Goal: Use online tool/utility: Utilize a website feature to perform a specific function

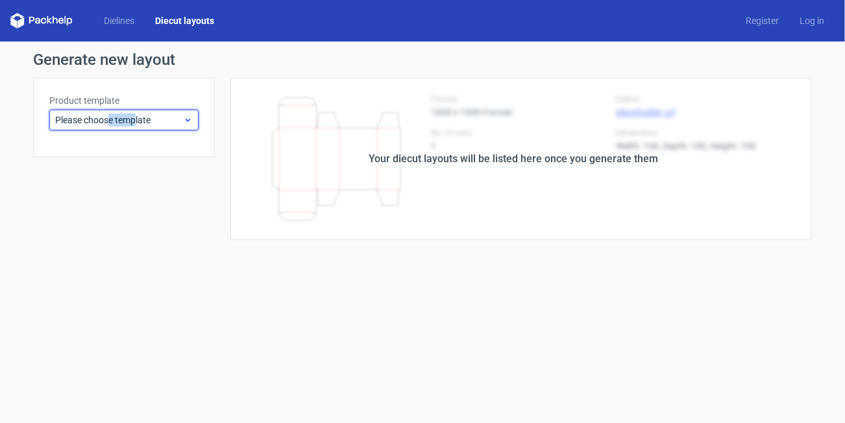
drag, startPoint x: 129, startPoint y: 119, endPoint x: 140, endPoint y: 116, distance: 11.3
click at [140, 116] on div "Please choose template" at bounding box center [123, 120] width 149 height 21
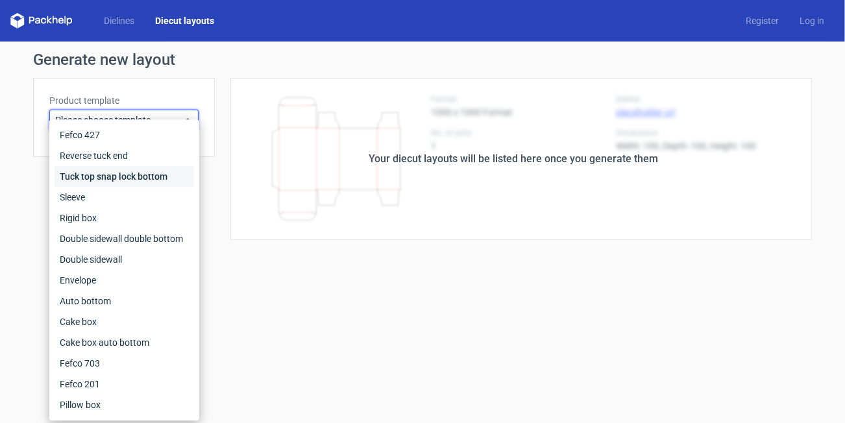
click at [114, 177] on div "Tuck top snap lock bottom" at bounding box center [125, 176] width 140 height 21
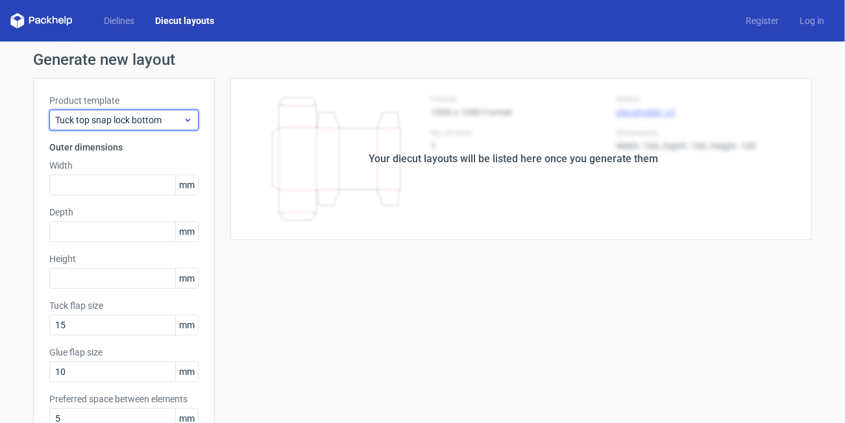
click at [142, 123] on span "Tuck top snap lock bottom" at bounding box center [119, 120] width 128 height 13
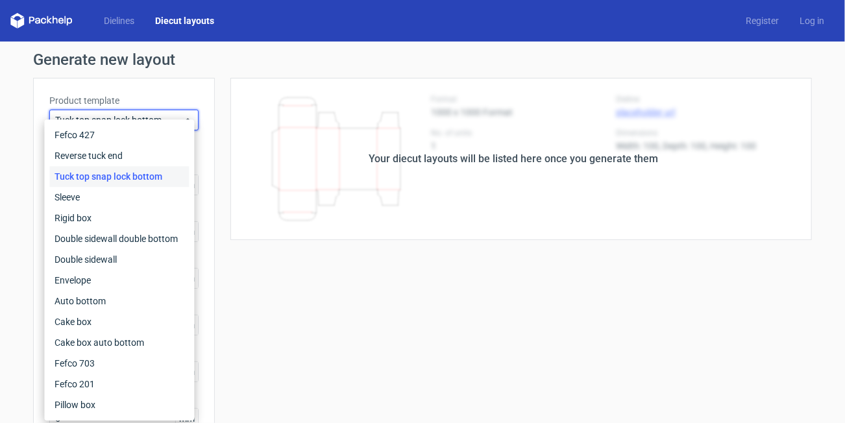
click at [102, 176] on div "Tuck top snap lock bottom" at bounding box center [119, 176] width 140 height 21
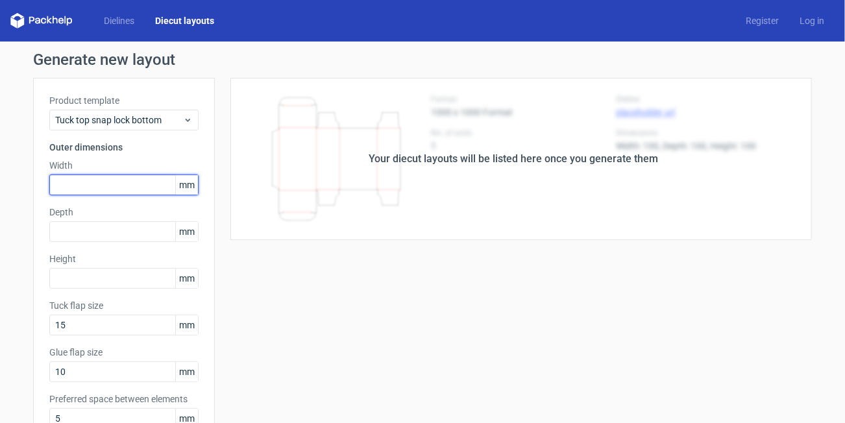
click at [102, 188] on input "text" at bounding box center [123, 185] width 149 height 21
type input "100"
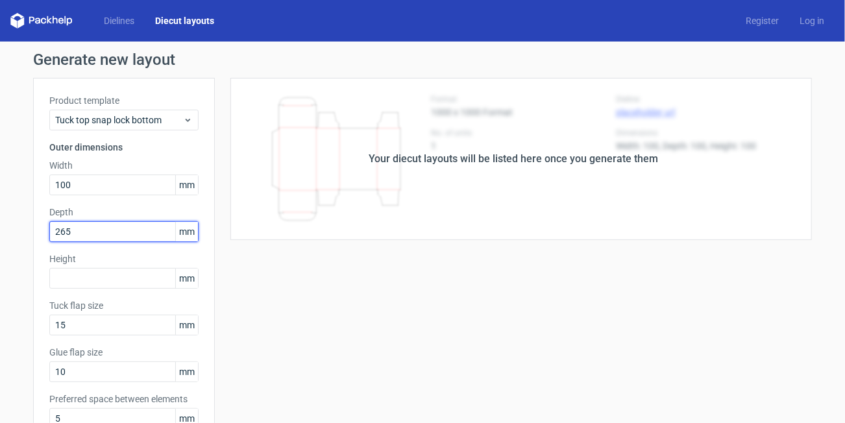
type input "265"
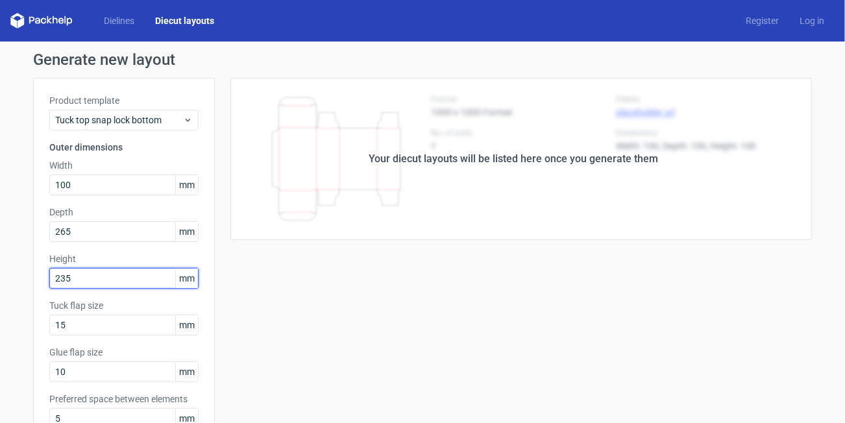
type input "235"
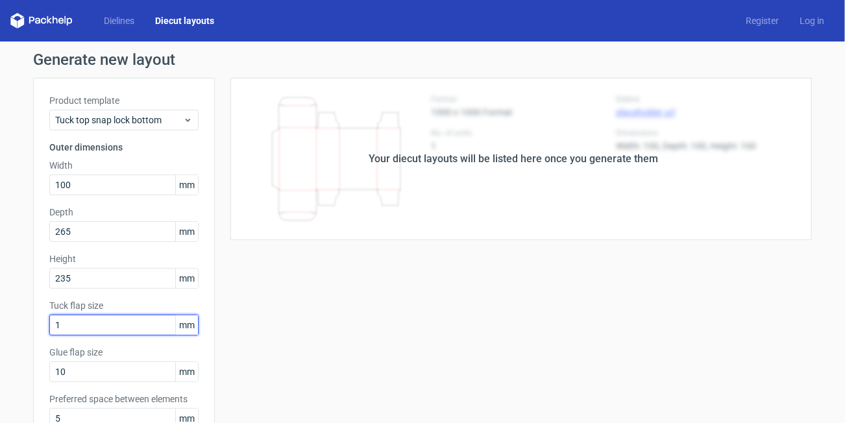
type input "1"
type input "20"
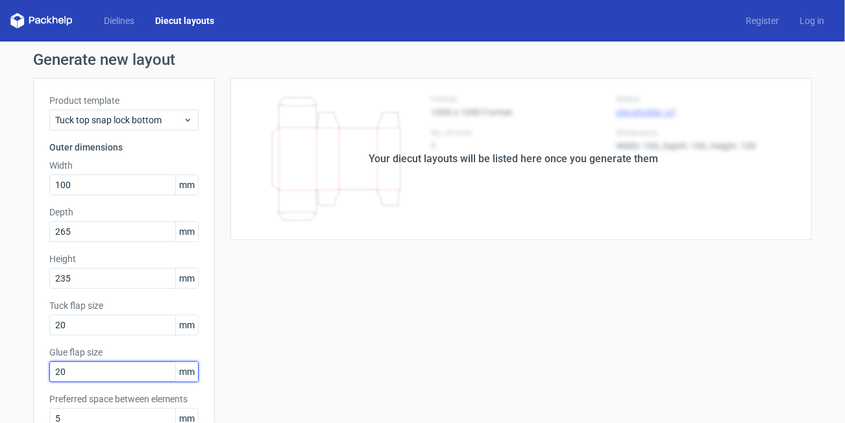
type input "20"
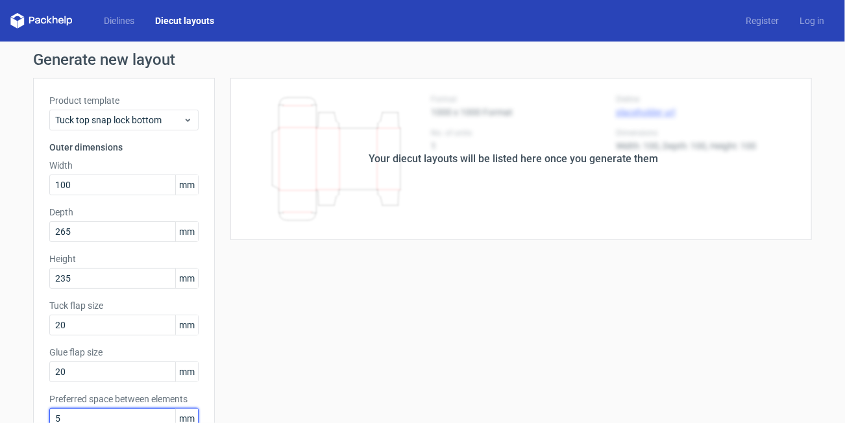
scroll to position [5, 0]
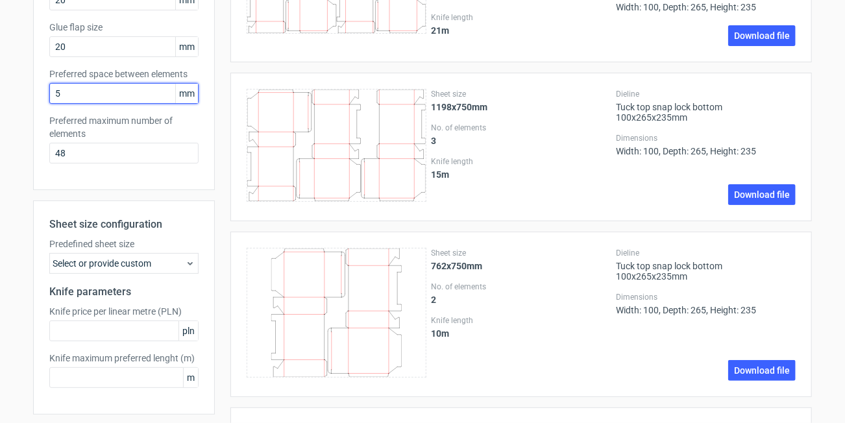
scroll to position [454, 0]
